Goal: Consume media (video, audio)

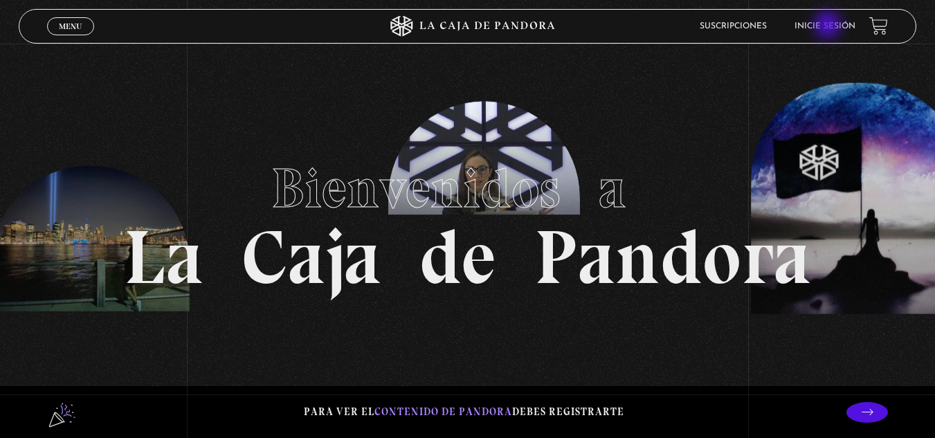
click at [830, 26] on link "Inicie sesión" at bounding box center [825, 26] width 61 height 8
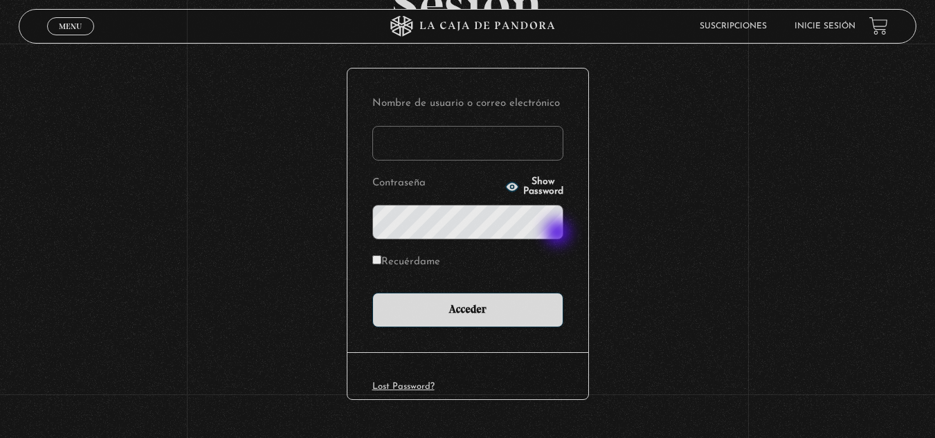
scroll to position [138, 0]
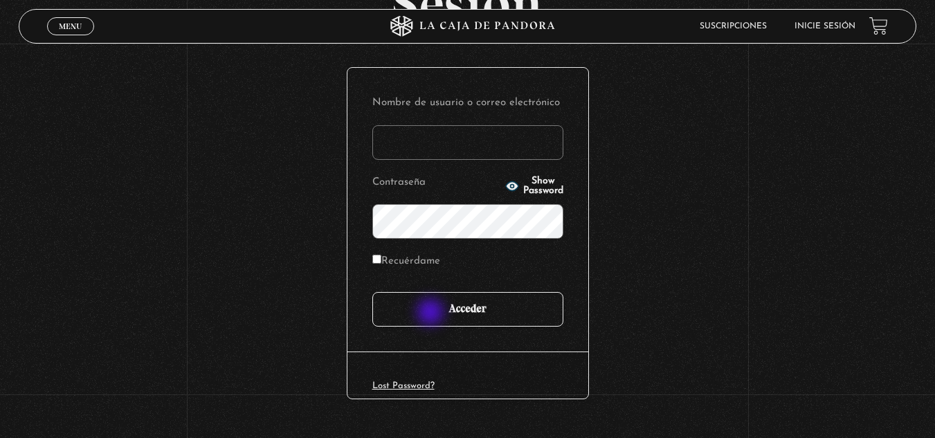
type input "yohita158@gmail.com"
click at [460, 313] on input "Acceder" at bounding box center [467, 309] width 191 height 35
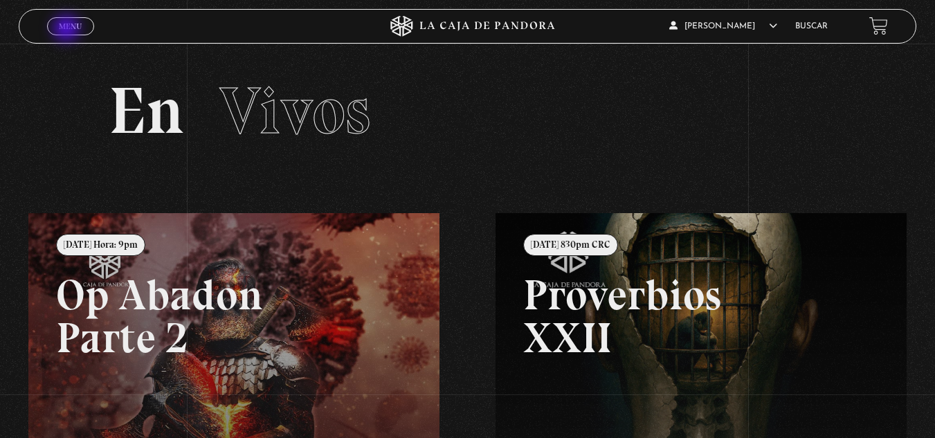
click at [68, 30] on span "Menu" at bounding box center [70, 26] width 23 height 8
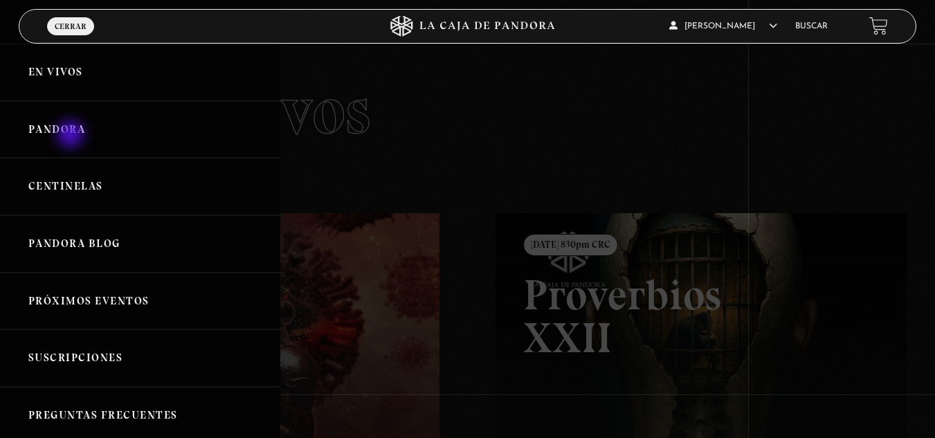
click at [72, 136] on link "Pandora" at bounding box center [140, 129] width 280 height 57
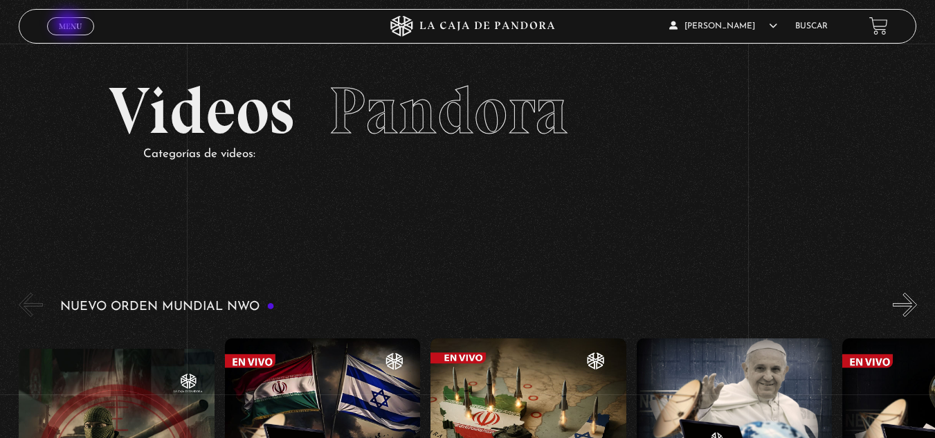
click at [69, 25] on span "Menu" at bounding box center [70, 26] width 23 height 8
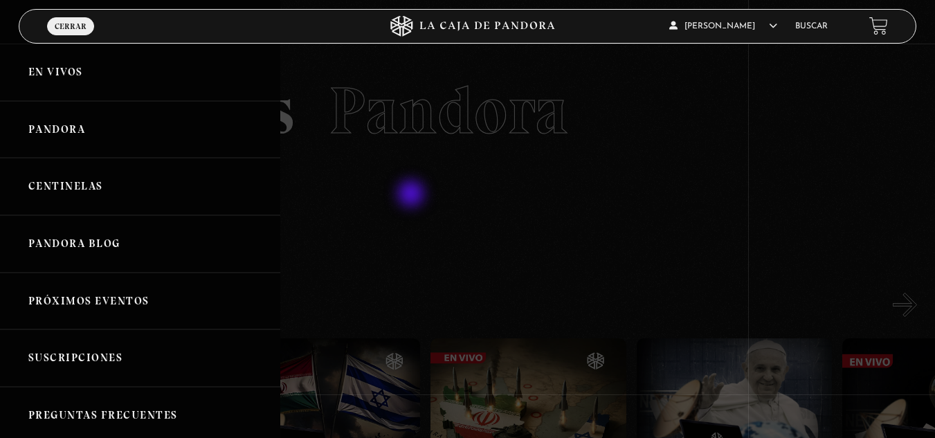
click at [532, 209] on div at bounding box center [467, 219] width 935 height 438
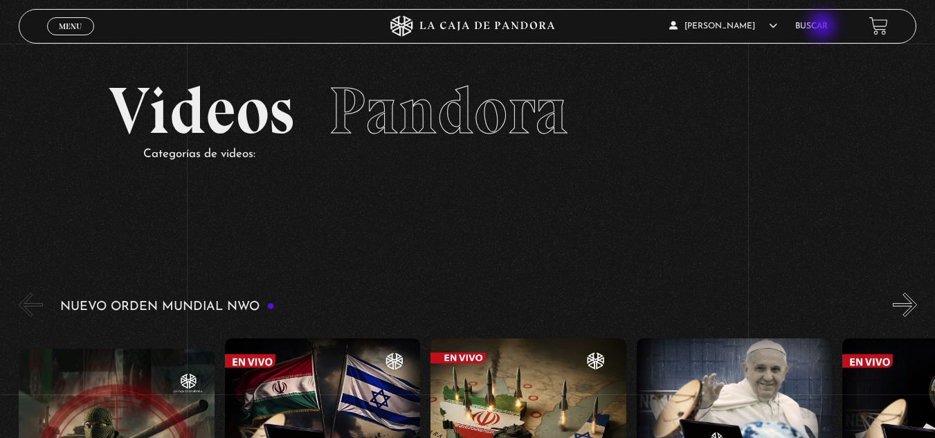
click at [824, 26] on link "Buscar" at bounding box center [811, 26] width 33 height 8
click at [823, 29] on link "Buscar" at bounding box center [811, 26] width 33 height 8
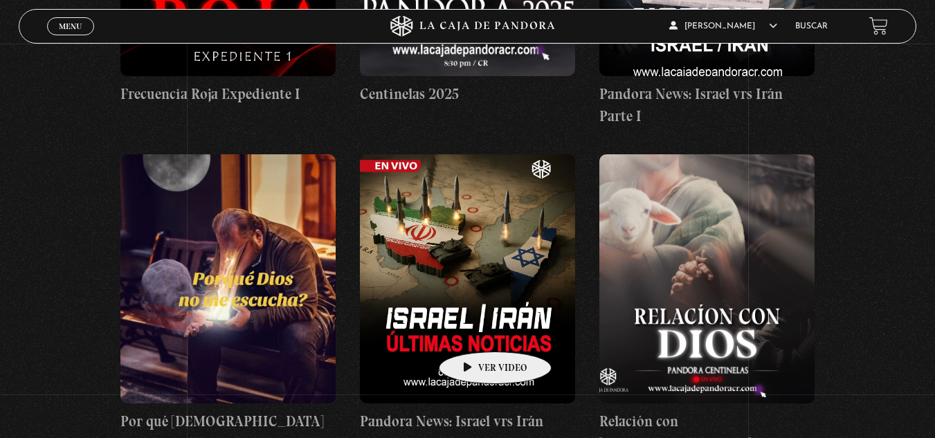
scroll to position [900, 0]
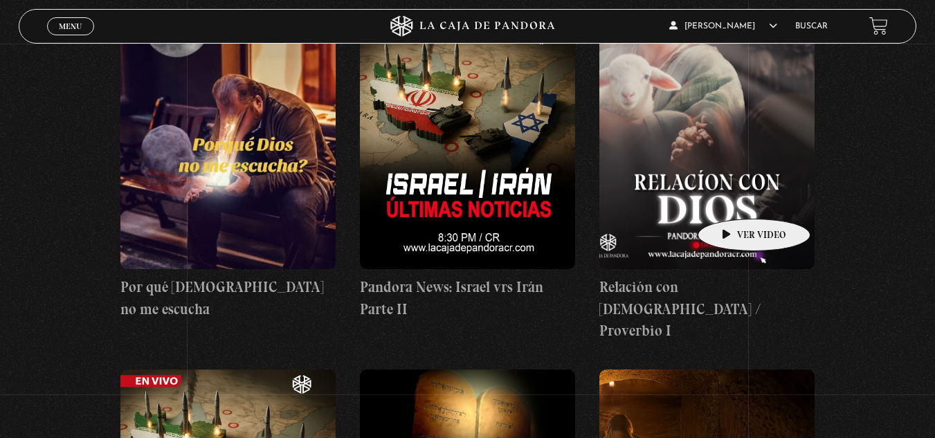
click at [732, 198] on figure at bounding box center [706, 144] width 215 height 249
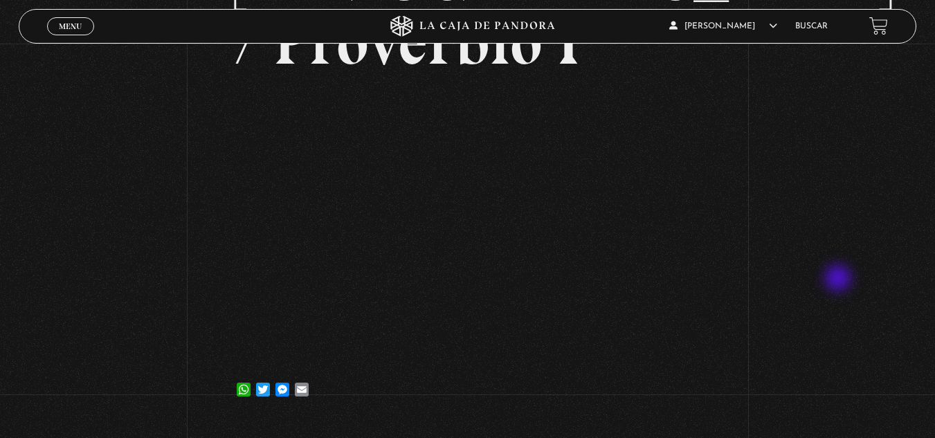
scroll to position [208, 0]
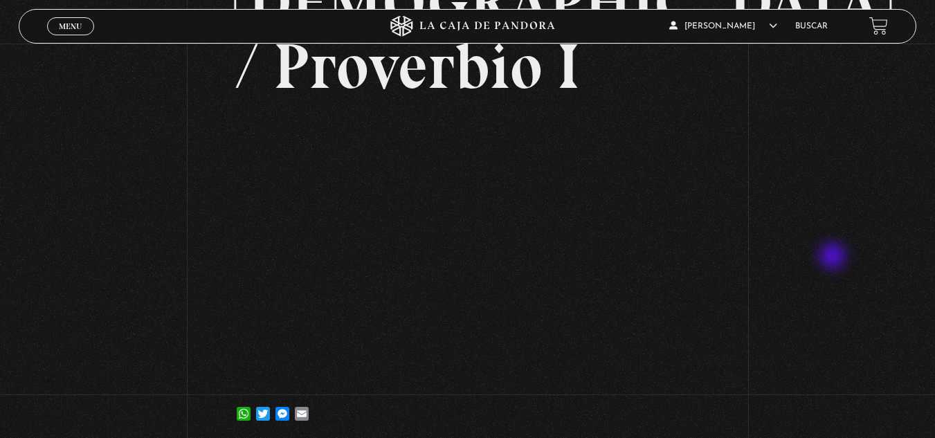
click at [835, 258] on div "Volver [DATE] Relación con [DEMOGRAPHIC_DATA] / Proverbio I WhatsApp Twitter Me…" at bounding box center [467, 140] width 935 height 609
click at [841, 313] on div "Volver [DATE] Relación con [DEMOGRAPHIC_DATA] / Proverbio I WhatsApp Twitter Me…" at bounding box center [467, 140] width 935 height 609
click at [117, 258] on div "Volver [DATE] Relación con [DEMOGRAPHIC_DATA] / Proverbio I WhatsApp Twitter Me…" at bounding box center [467, 140] width 935 height 609
click at [128, 254] on div "Volver [DATE] Relación con [DEMOGRAPHIC_DATA] / Proverbio I WhatsApp Twitter Me…" at bounding box center [467, 140] width 935 height 609
click at [170, 250] on div "Volver [DATE] Relación con [DEMOGRAPHIC_DATA] / Proverbio I WhatsApp Twitter Me…" at bounding box center [467, 140] width 935 height 609
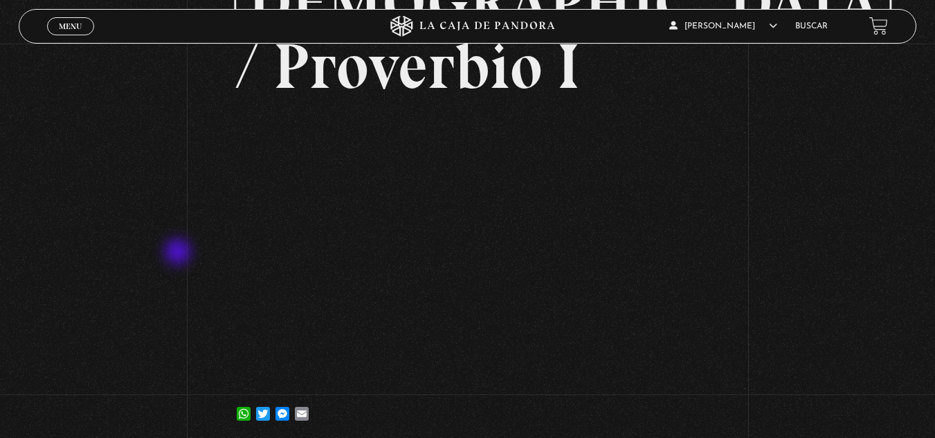
click at [179, 253] on div "Volver [DATE] Relación con [DEMOGRAPHIC_DATA] / Proverbio I WhatsApp Twitter Me…" at bounding box center [467, 140] width 935 height 609
click at [838, 192] on div "Volver [DATE] Relación con [DEMOGRAPHIC_DATA] / Proverbio I WhatsApp Twitter Me…" at bounding box center [467, 140] width 935 height 609
click at [181, 241] on div "Volver [DATE] Relación con [DEMOGRAPHIC_DATA] / Proverbio I WhatsApp Twitter Me…" at bounding box center [467, 140] width 935 height 609
click at [797, 185] on div "Volver [DATE] Relación con [DEMOGRAPHIC_DATA] / Proverbio I WhatsApp Twitter Me…" at bounding box center [467, 140] width 935 height 609
click at [188, 258] on div "Volver [DATE] Relación con [DEMOGRAPHIC_DATA] / Proverbio I WhatsApp Twitter Me…" at bounding box center [467, 140] width 935 height 609
